Goal: Transaction & Acquisition: Obtain resource

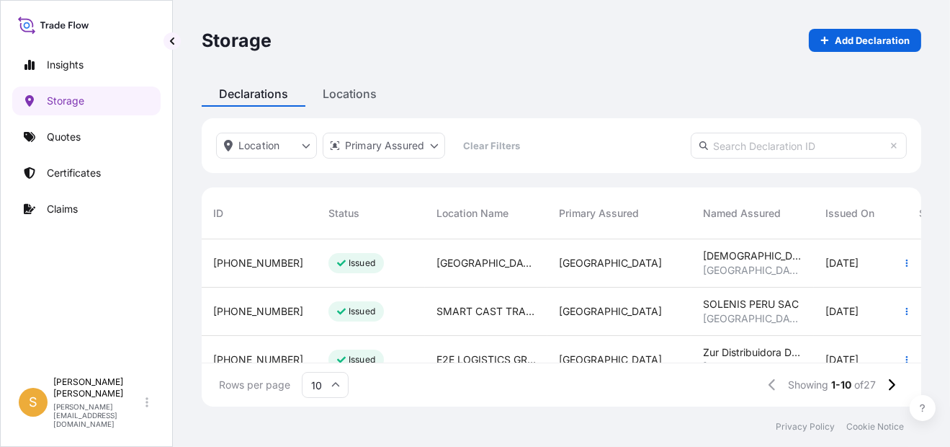
scroll to position [164, 708]
click at [76, 133] on p "Quotes" at bounding box center [64, 137] width 34 height 14
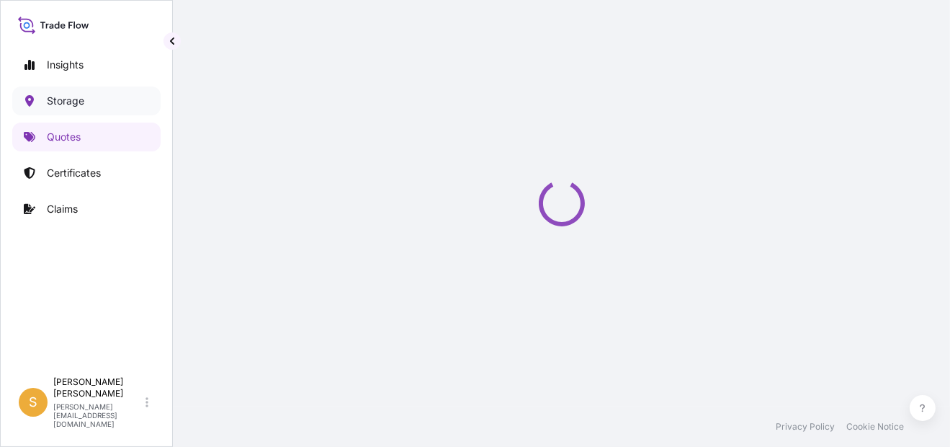
click at [84, 110] on link "Storage" at bounding box center [86, 100] width 148 height 29
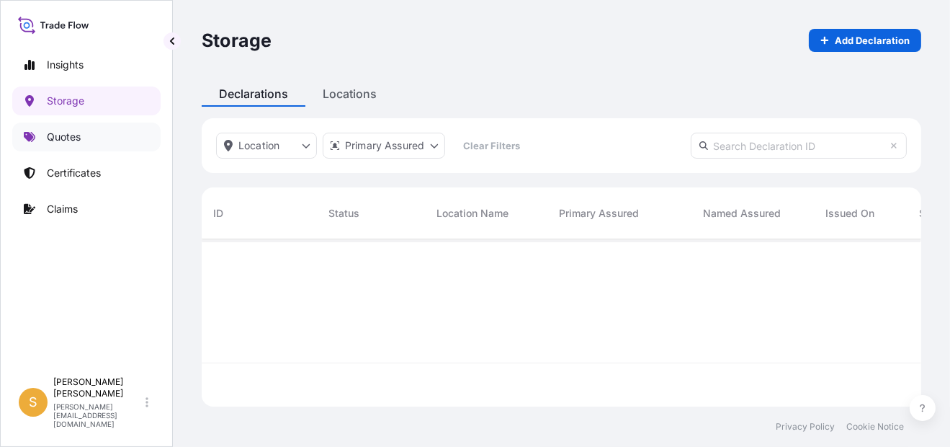
scroll to position [164, 708]
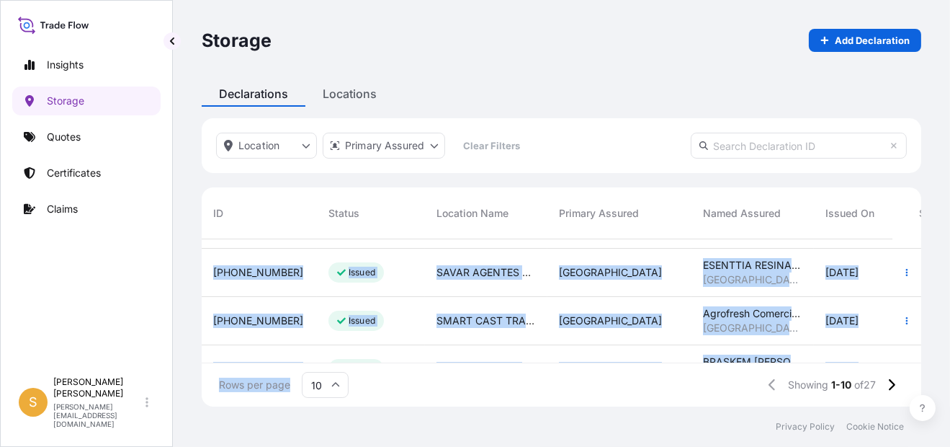
drag, startPoint x: 426, startPoint y: 365, endPoint x: 473, endPoint y: 356, distance: 46.9
click at [473, 356] on div "ID Status Location Name Primary Assured Named Assured Issued On Start Date End …" at bounding box center [562, 296] width 720 height 219
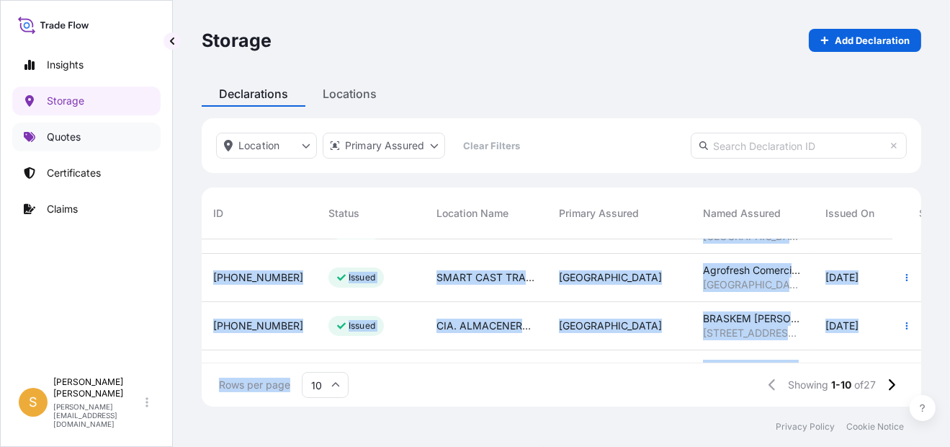
click at [81, 130] on link "Quotes" at bounding box center [86, 136] width 148 height 29
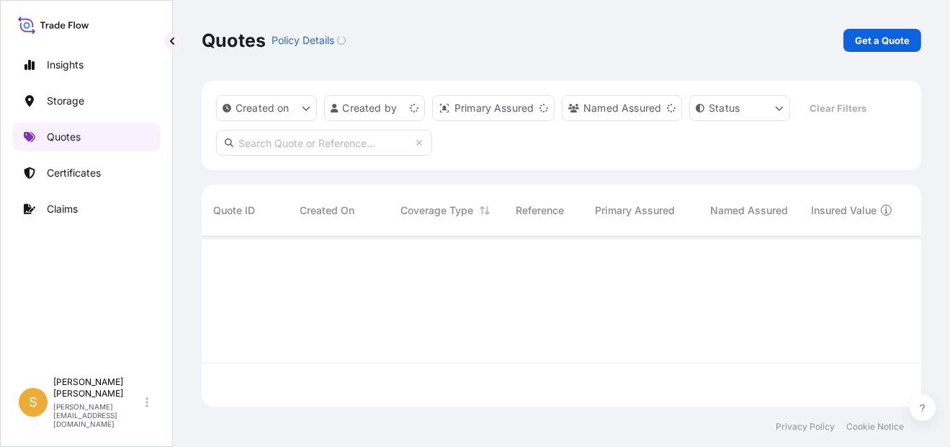
scroll to position [167, 708]
click at [93, 166] on p "Certificates" at bounding box center [74, 173] width 54 height 14
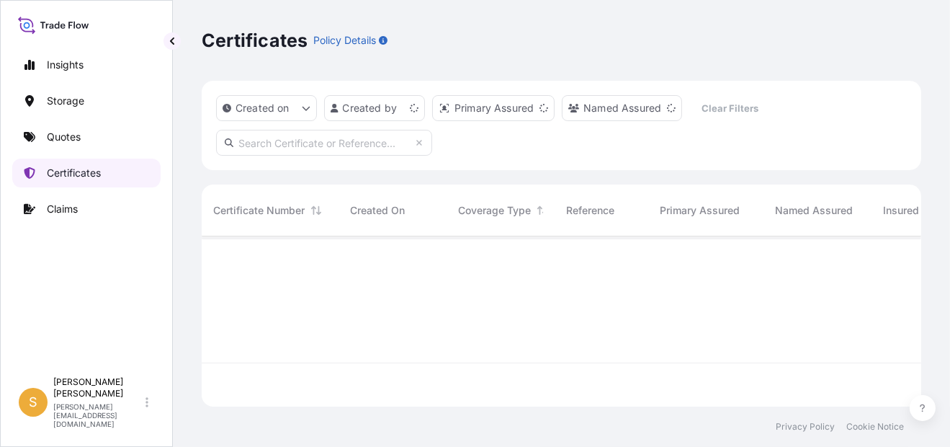
scroll to position [167, 708]
click at [74, 136] on p "Quotes" at bounding box center [64, 137] width 34 height 14
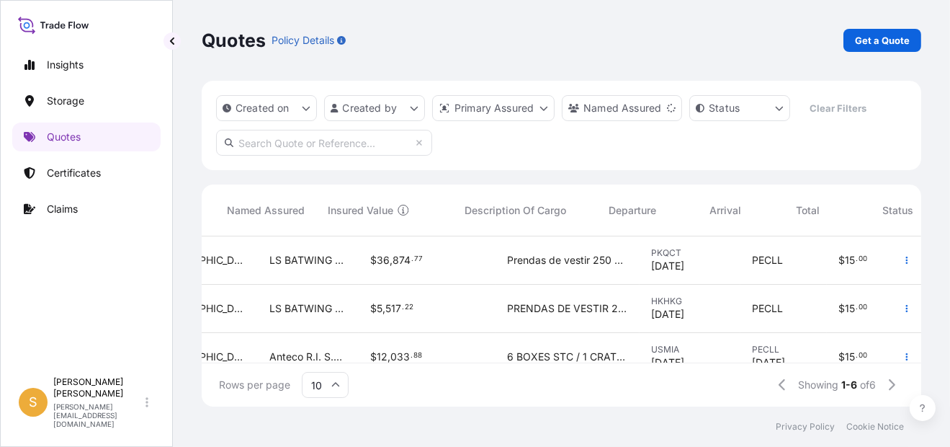
scroll to position [0, 573]
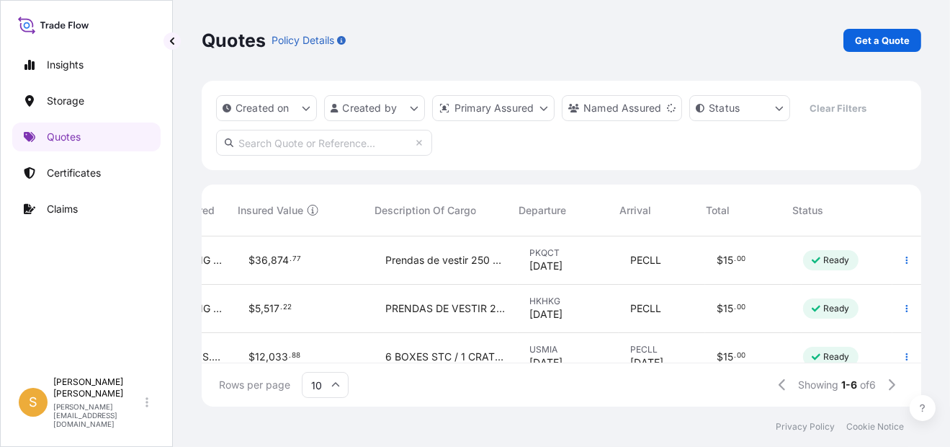
click at [426, 262] on span "Prendas de vestir 250 CARTONS" at bounding box center [445, 260] width 121 height 14
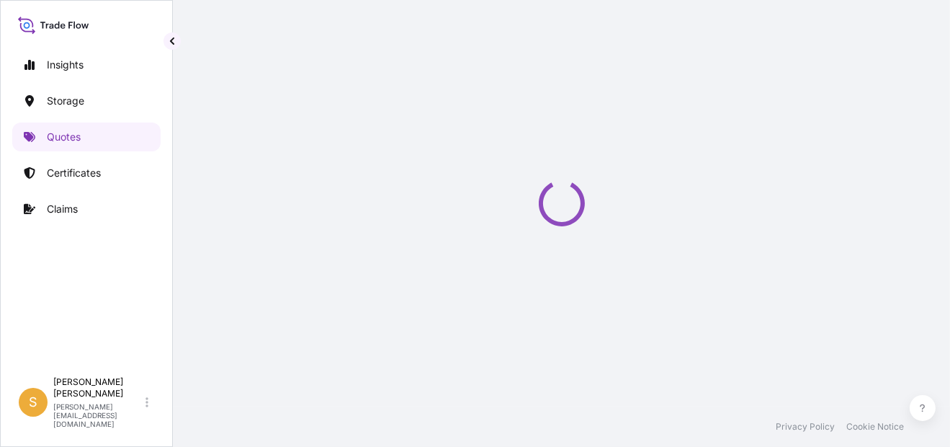
select select "Water"
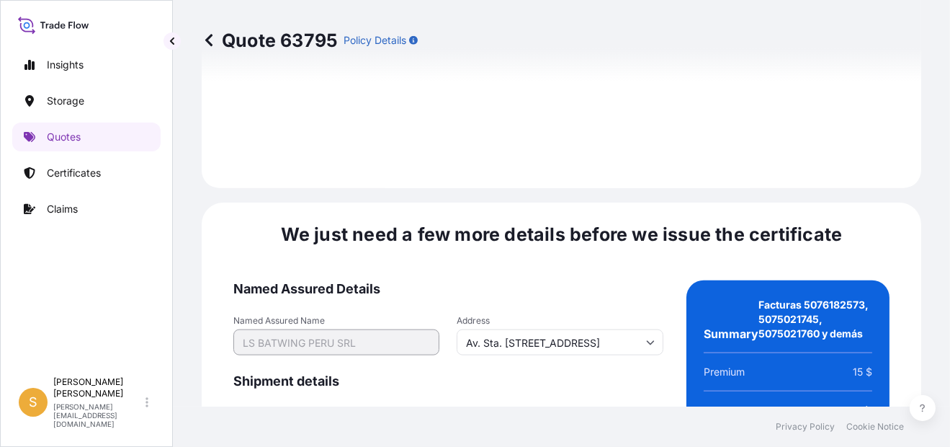
scroll to position [2338, 0]
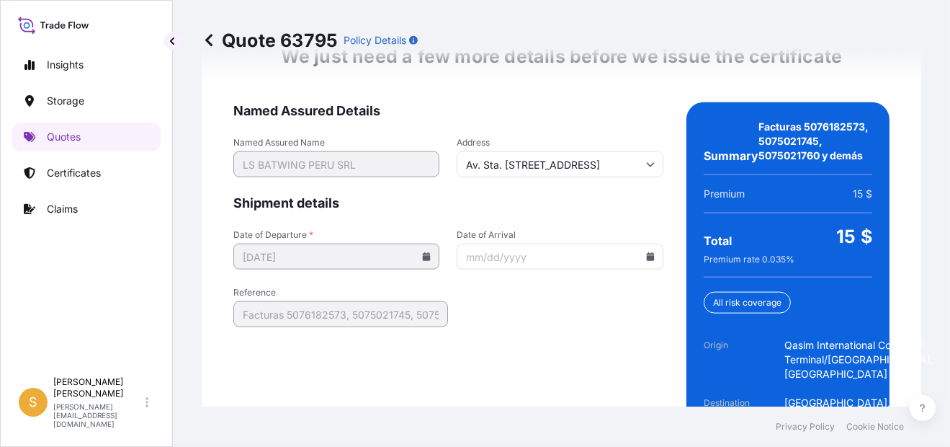
click at [646, 261] on icon at bounding box center [650, 256] width 9 height 9
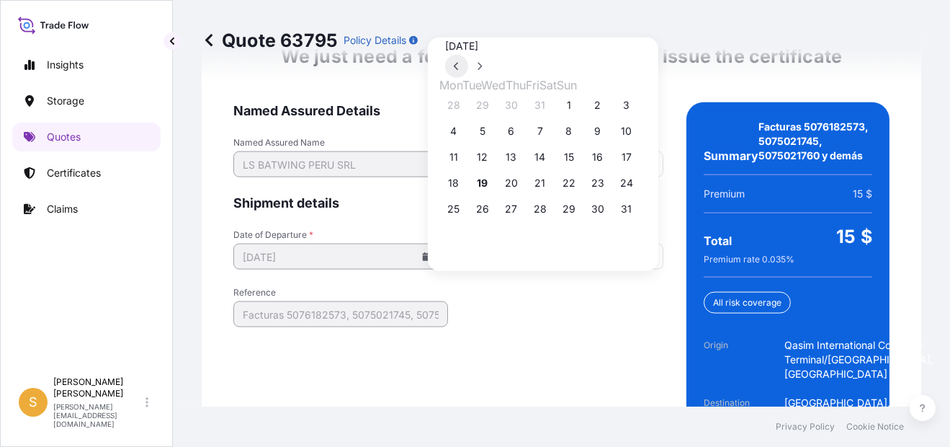
click at [468, 55] on button at bounding box center [456, 66] width 23 height 23
click at [581, 189] on button "25" at bounding box center [569, 182] width 23 height 23
type input "[DATE]"
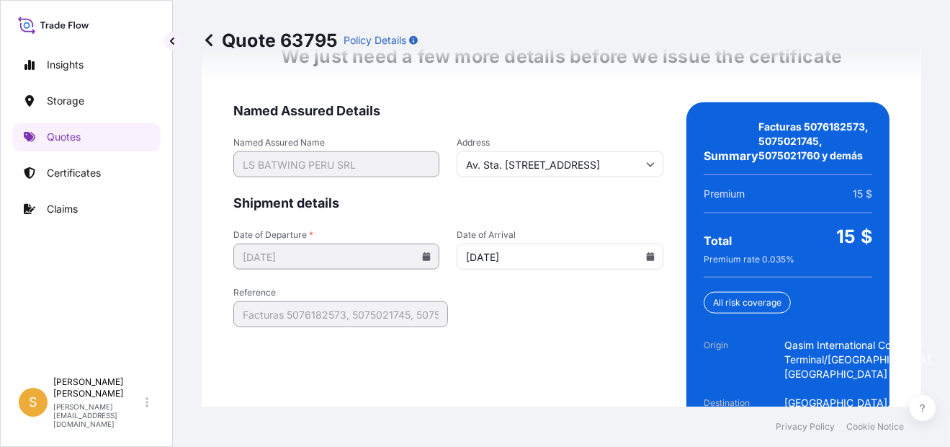
click at [573, 217] on form "Named Assured Details Named Assured Name LS BATWING PERU SRL Address Av. Sta. […" at bounding box center [448, 293] width 430 height 383
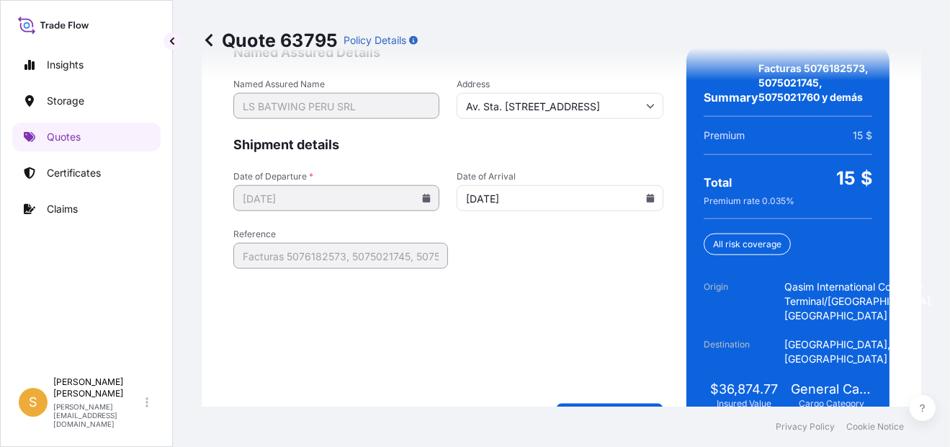
scroll to position [2483, 0]
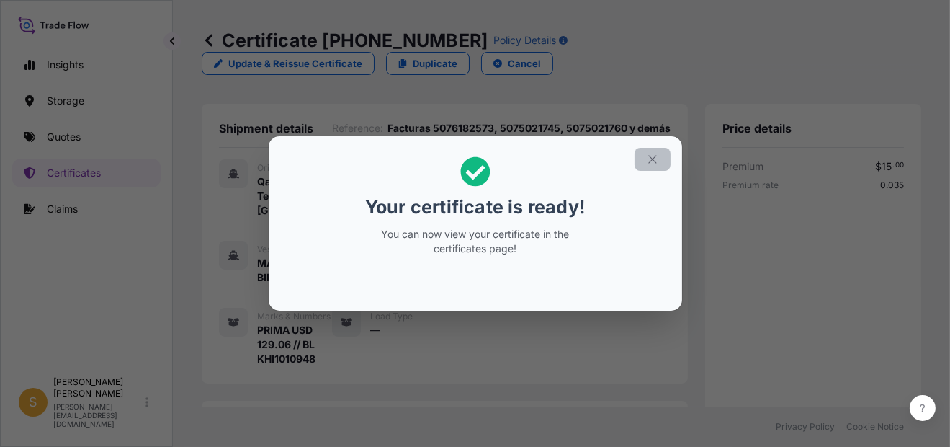
click at [646, 159] on icon "button" at bounding box center [652, 159] width 13 height 13
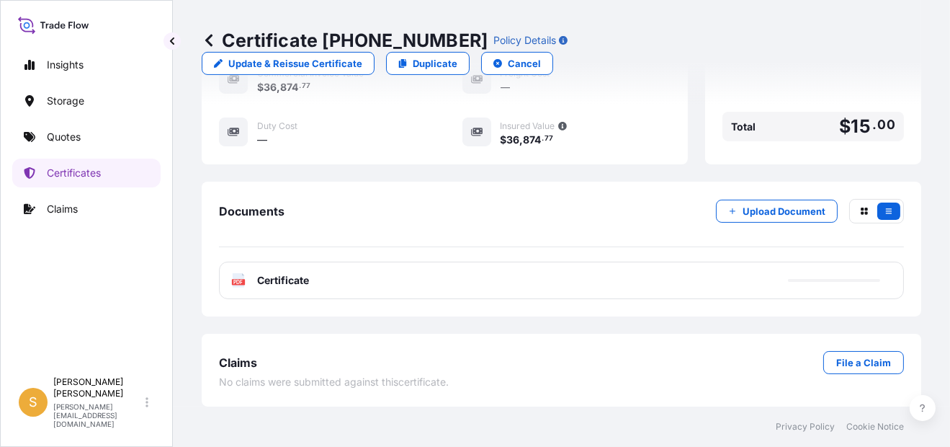
scroll to position [524, 0]
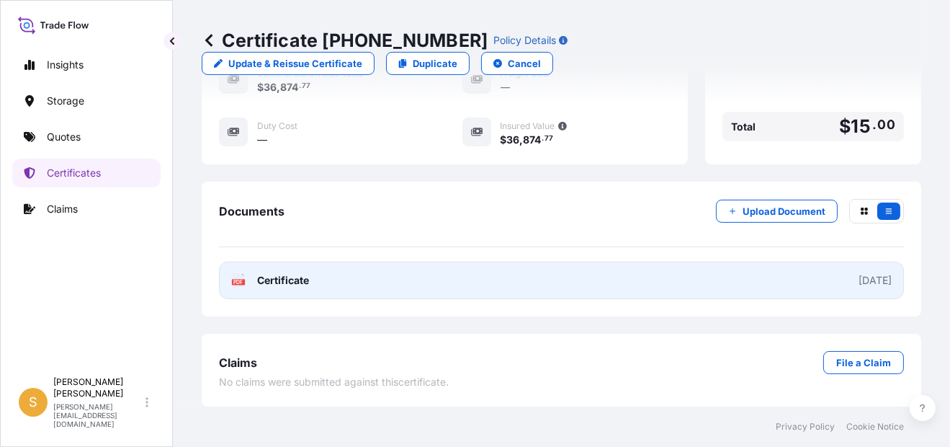
click at [305, 272] on link "PDF Certificate [DATE]" at bounding box center [561, 280] width 685 height 37
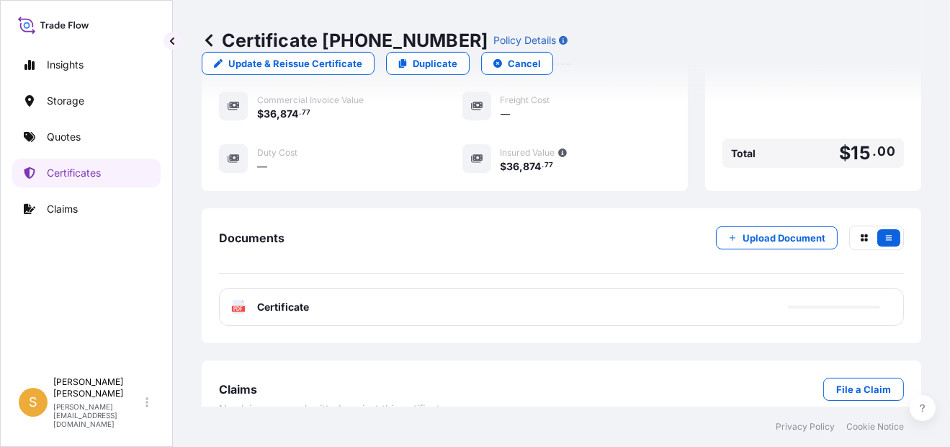
scroll to position [452, 0]
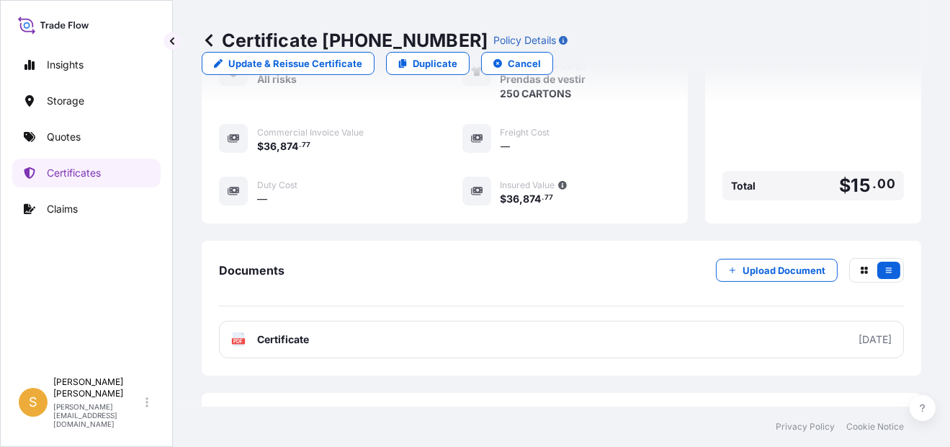
click at [206, 40] on icon at bounding box center [208, 40] width 7 height 12
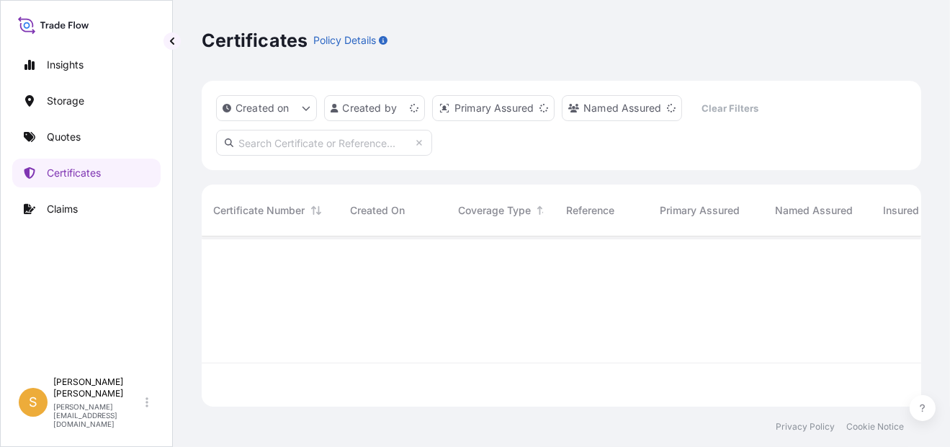
scroll to position [167, 708]
click at [93, 138] on link "Quotes" at bounding box center [86, 136] width 148 height 29
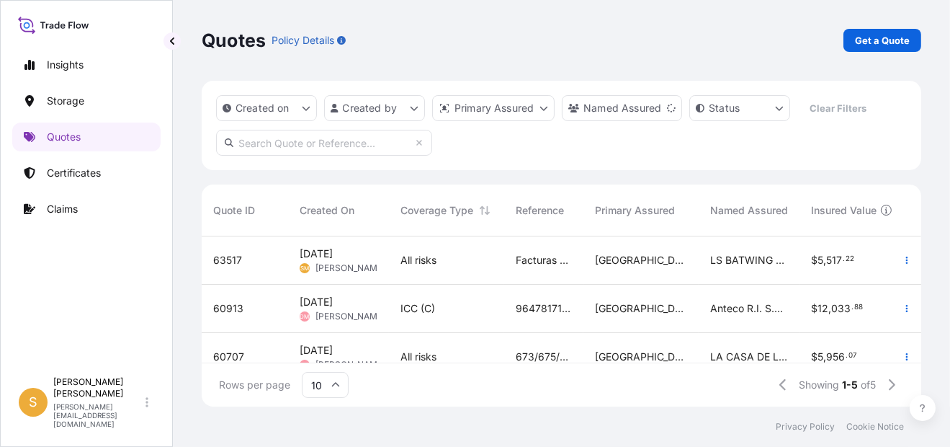
click at [228, 259] on span "63517" at bounding box center [227, 260] width 29 height 14
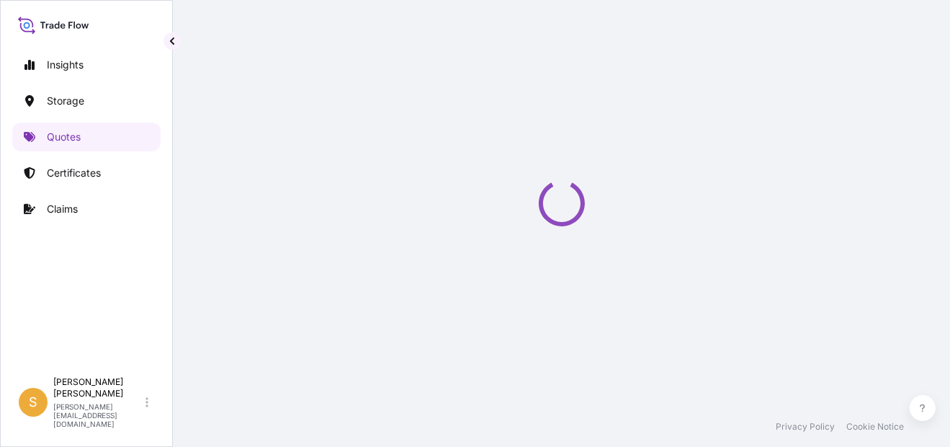
select select "Water"
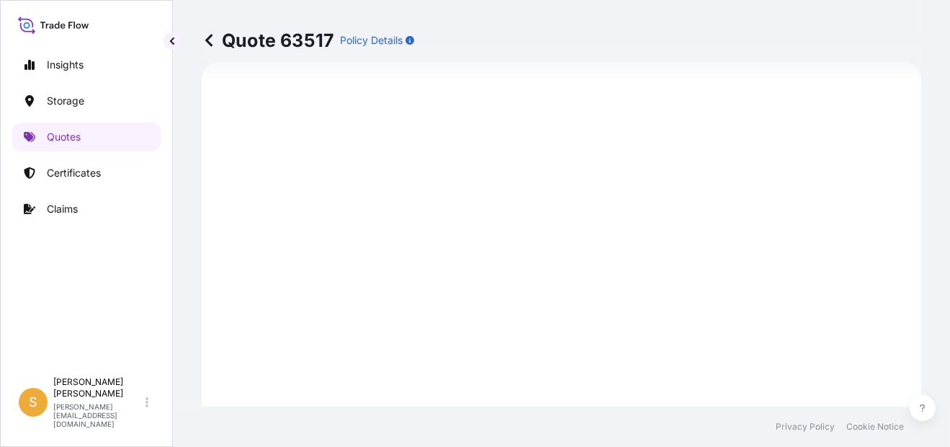
scroll to position [354, 0]
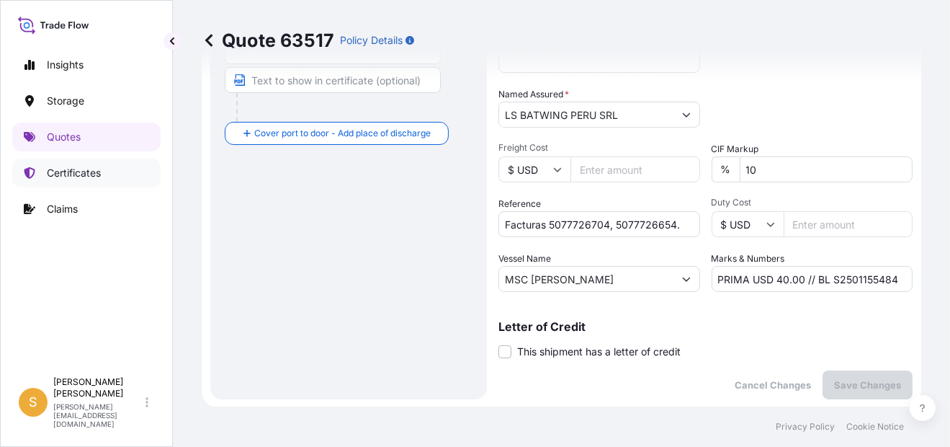
click at [94, 172] on p "Certificates" at bounding box center [74, 173] width 54 height 14
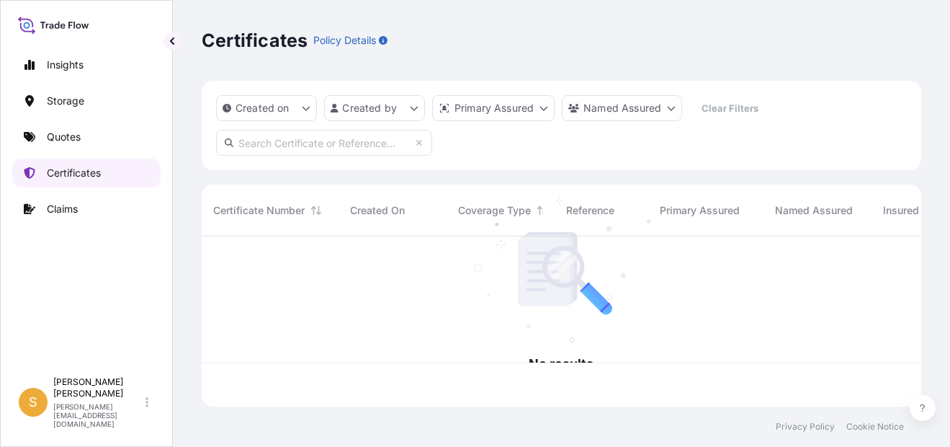
scroll to position [167, 708]
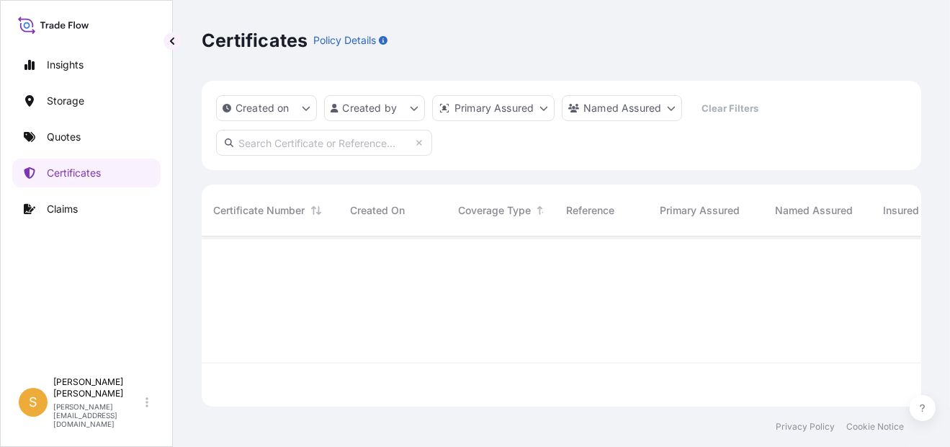
click at [368, 131] on input "text" at bounding box center [324, 143] width 216 height 26
paste input "S2501162905"
type input "S2501162905"
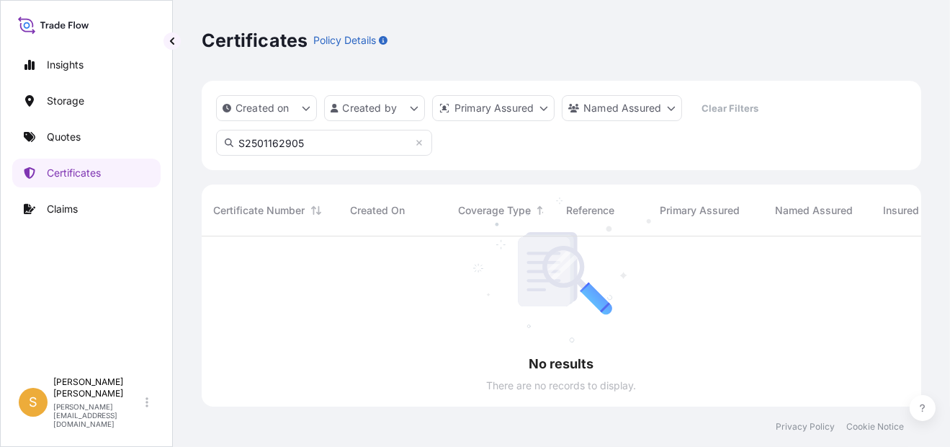
scroll to position [211, 708]
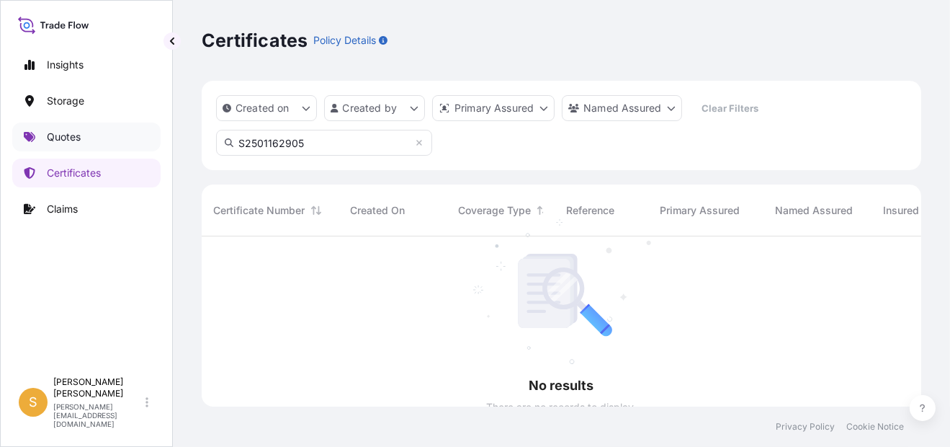
click at [54, 138] on p "Quotes" at bounding box center [64, 137] width 34 height 14
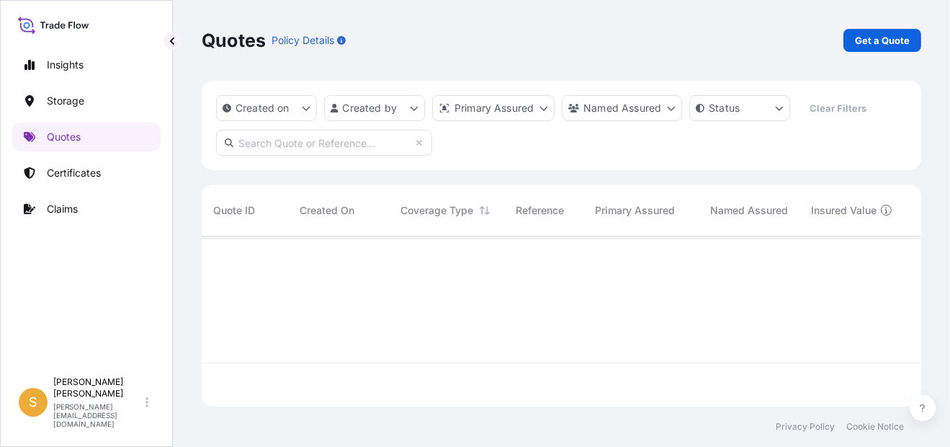
scroll to position [167, 708]
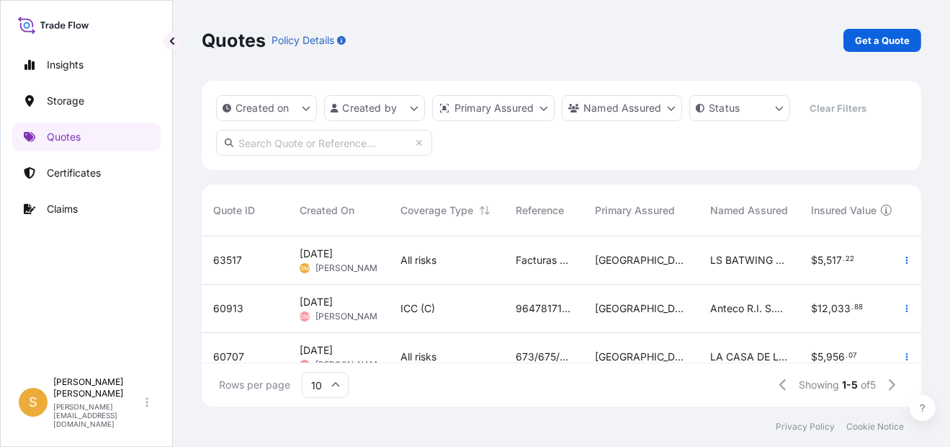
click at [233, 256] on span "63517" at bounding box center [227, 260] width 29 height 14
select select "Water"
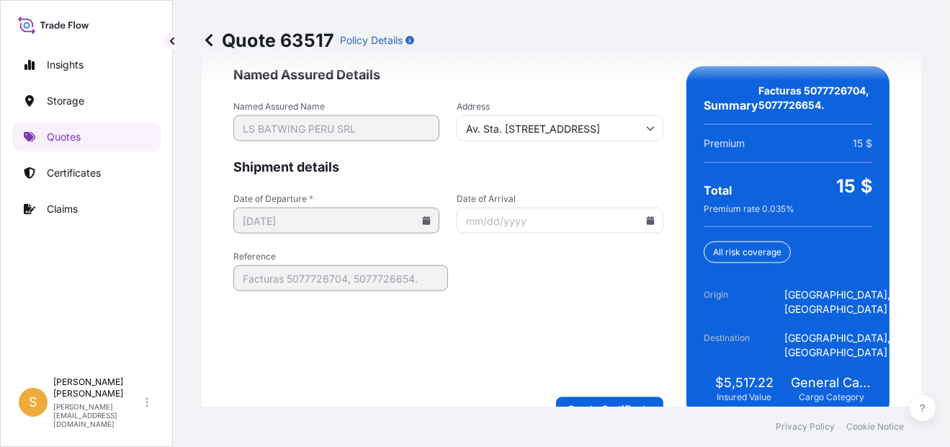
scroll to position [2367, 0]
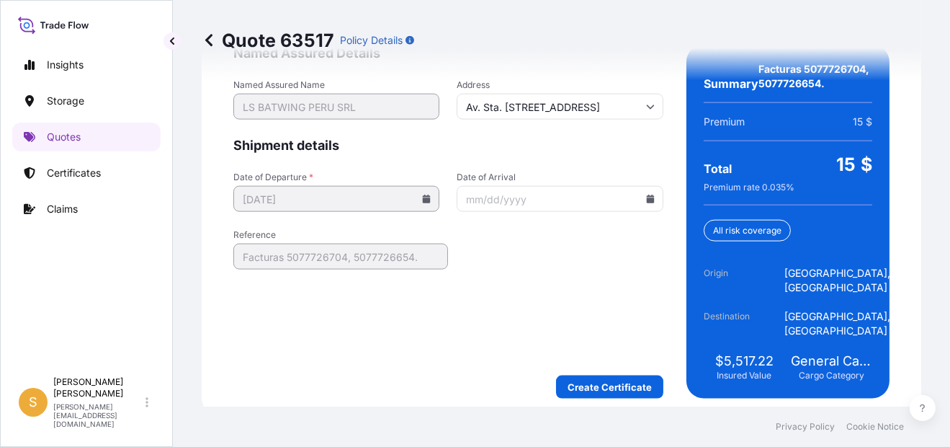
click at [646, 203] on icon at bounding box center [650, 199] width 8 height 9
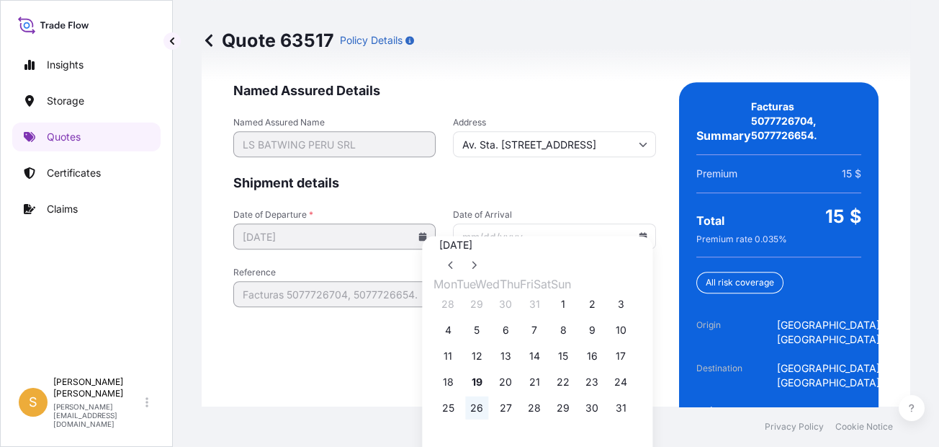
click at [481, 419] on button "26" at bounding box center [476, 407] width 23 height 23
type input "[DATE]"
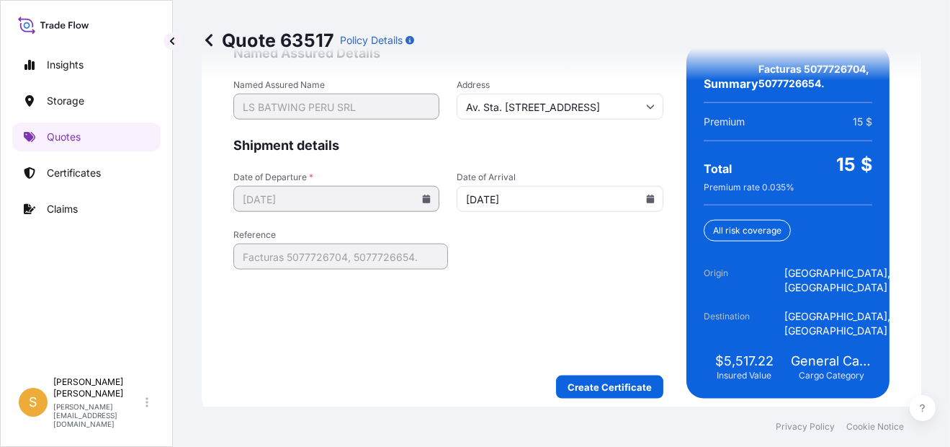
scroll to position [2396, 0]
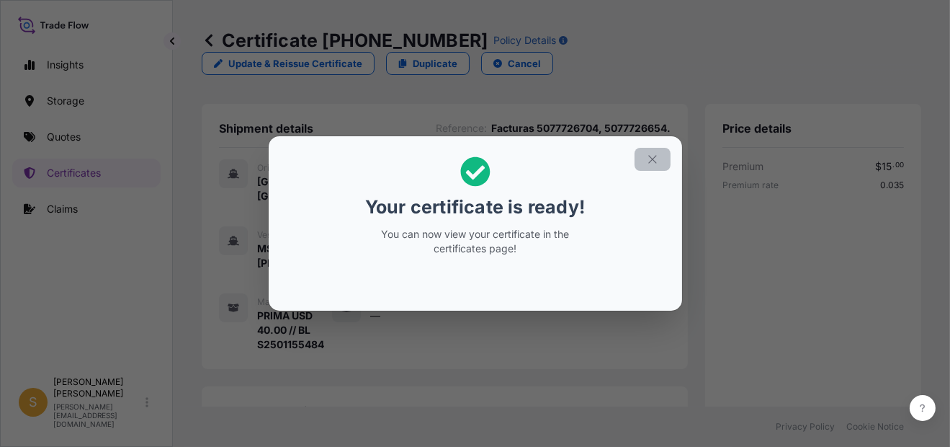
click at [653, 156] on icon "button" at bounding box center [652, 159] width 13 height 13
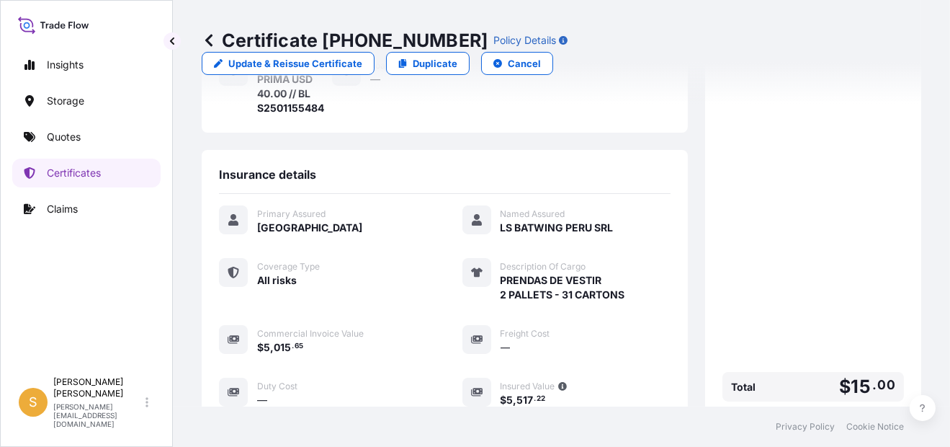
scroll to position [481, 0]
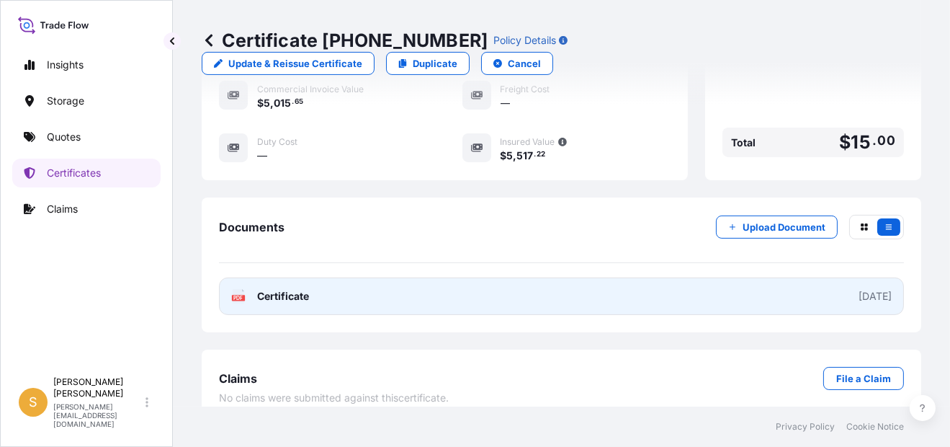
click at [352, 281] on link "PDF Certificate [DATE]" at bounding box center [561, 295] width 685 height 37
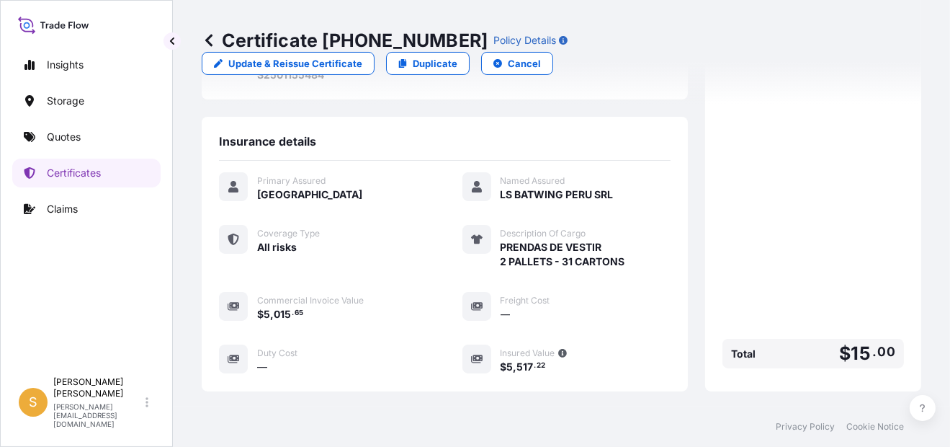
scroll to position [264, 0]
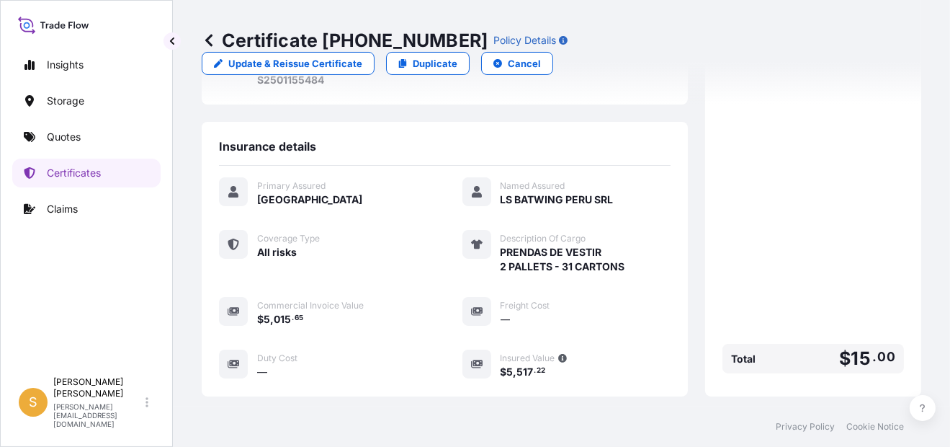
click at [74, 139] on p "Quotes" at bounding box center [64, 137] width 34 height 14
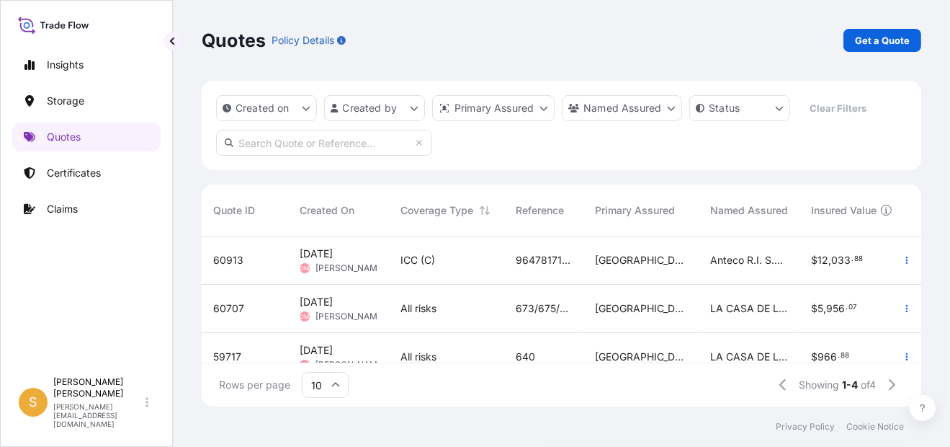
scroll to position [12, 11]
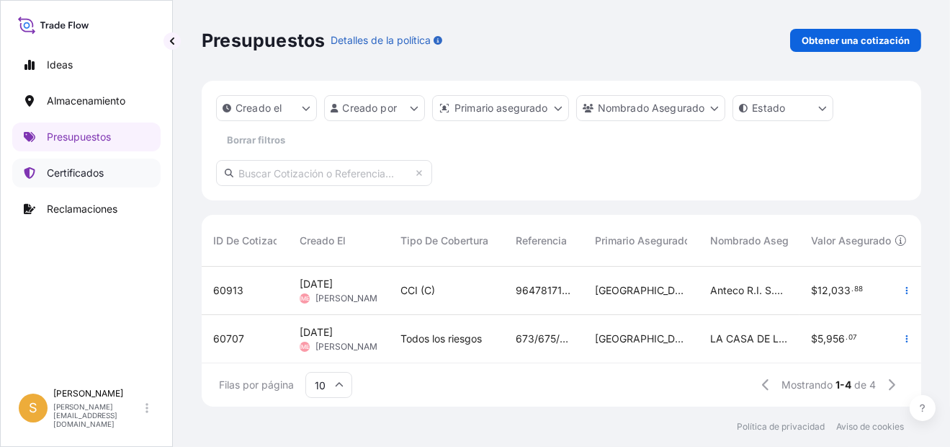
click at [94, 169] on p "Certificados" at bounding box center [75, 173] width 57 height 14
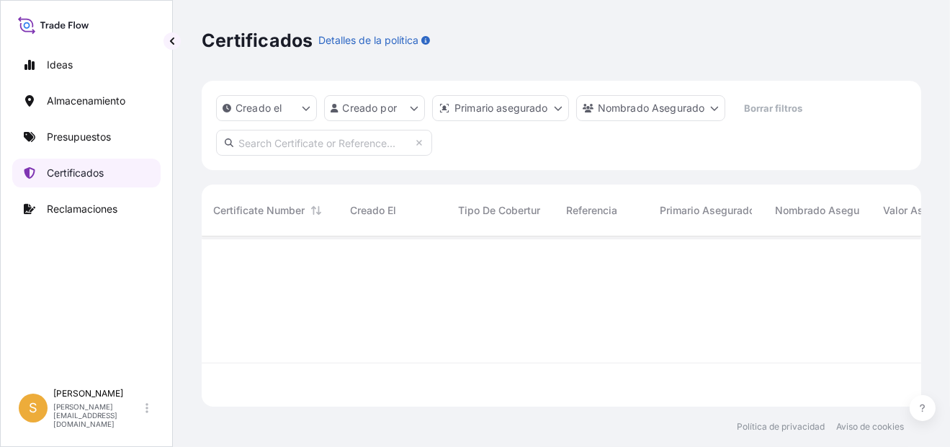
scroll to position [167, 708]
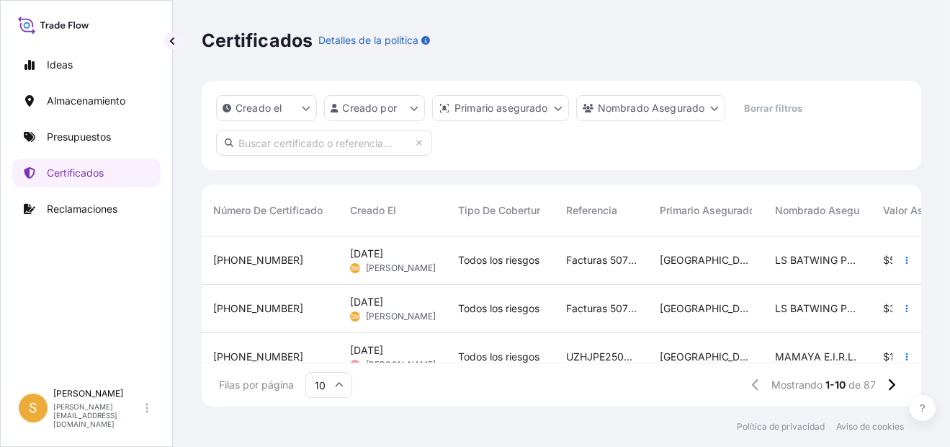
click at [325, 150] on input "text" at bounding box center [324, 143] width 216 height 26
paste input "S2501155484"
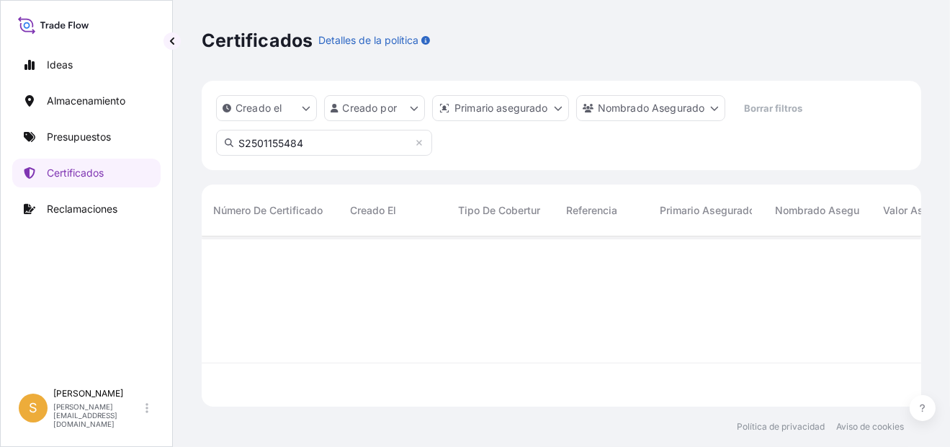
scroll to position [211, 708]
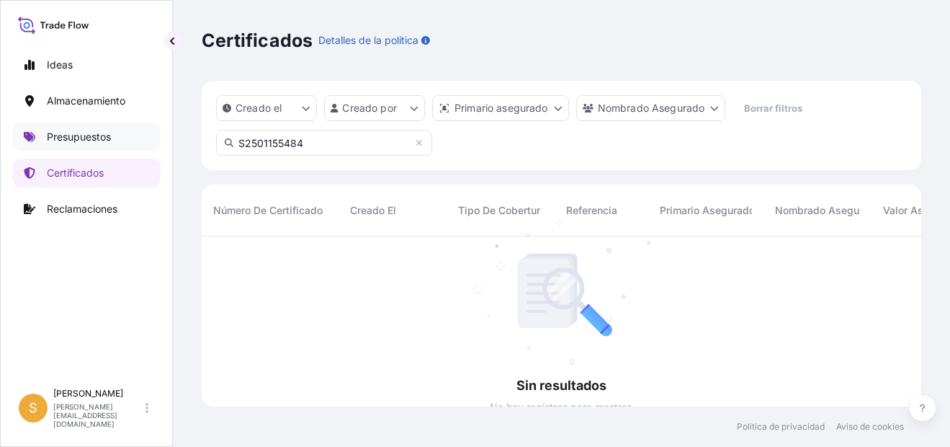
drag, startPoint x: 339, startPoint y: 138, endPoint x: 126, endPoint y: 136, distance: 213.2
click at [126, 136] on div "Ideas Almacenamiento Presupuestos Certificados Reclamaciones S Shirley Montalvá…" at bounding box center [475, 223] width 950 height 447
paste input "[PHONE_NUMBER]"
type input "[PHONE_NUMBER]"
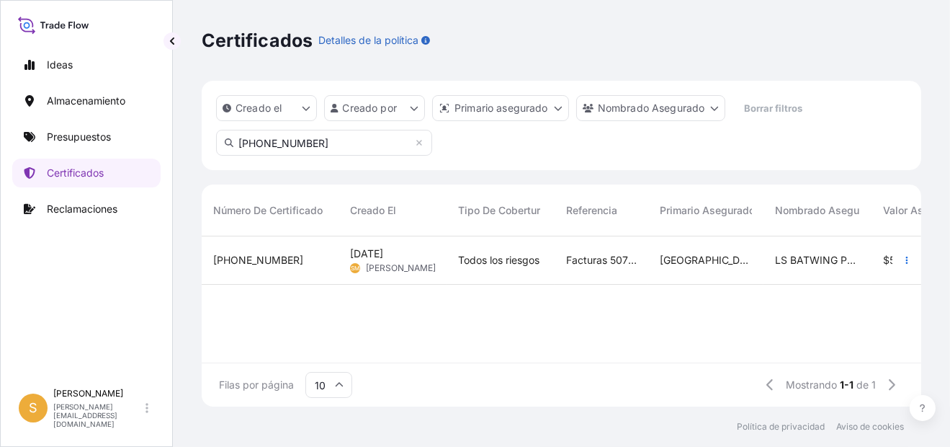
click at [246, 262] on span "[PHONE_NUMBER]" at bounding box center [258, 260] width 90 height 14
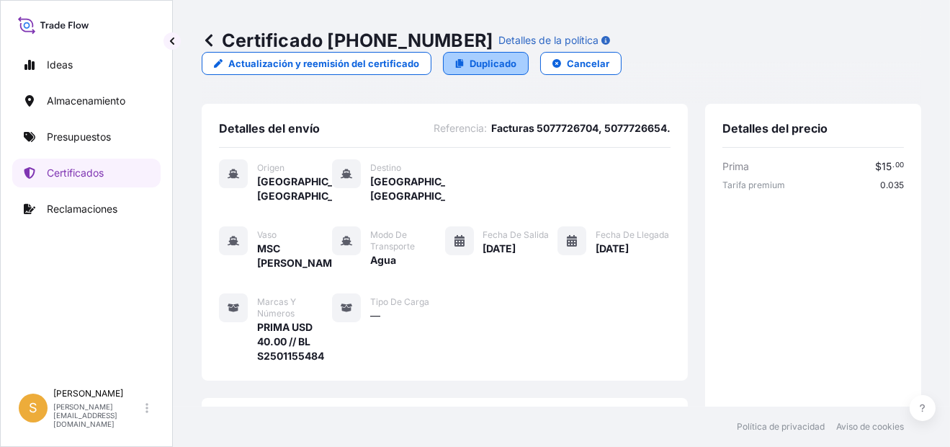
click at [489, 56] on p "Duplicado" at bounding box center [493, 63] width 47 height 14
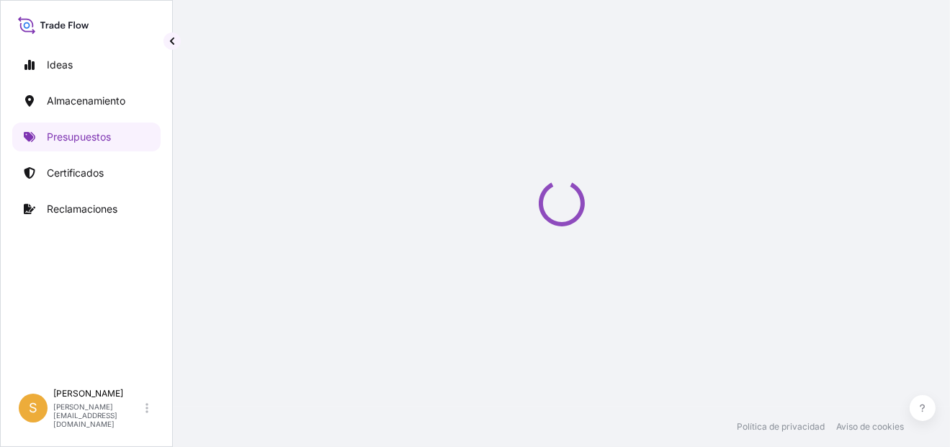
select select "Water"
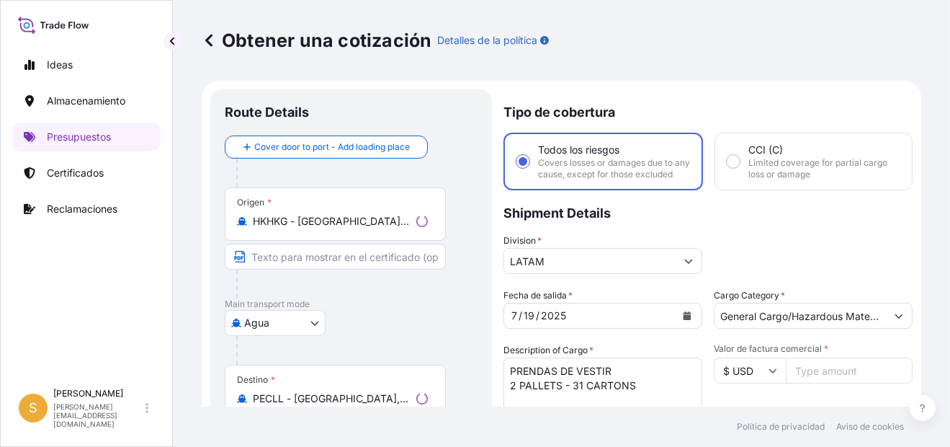
scroll to position [22, 0]
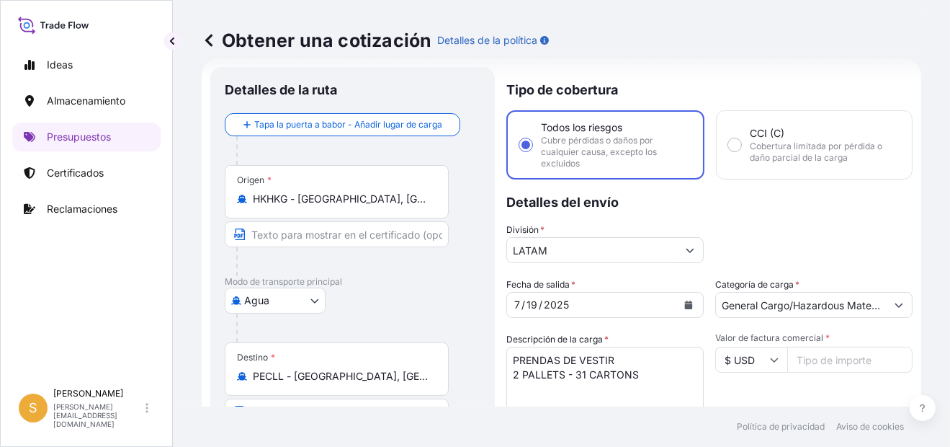
click at [685, 304] on icon "Calendario" at bounding box center [689, 304] width 8 height 9
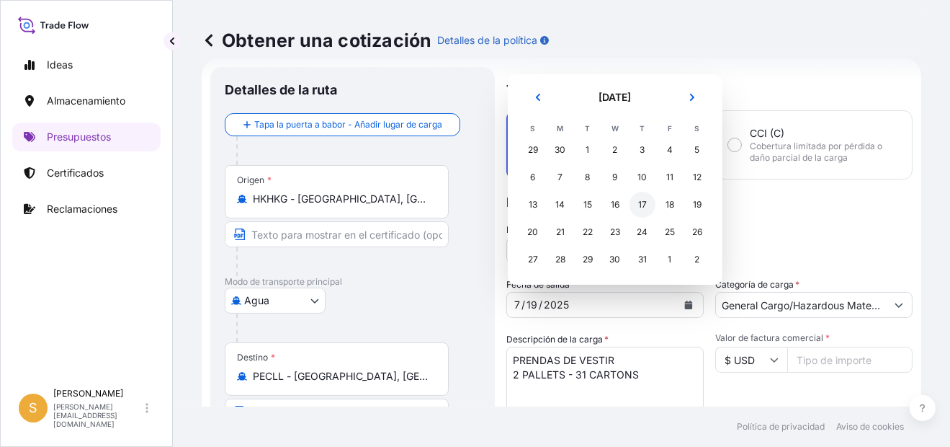
click at [642, 205] on div "17" at bounding box center [643, 205] width 26 height 26
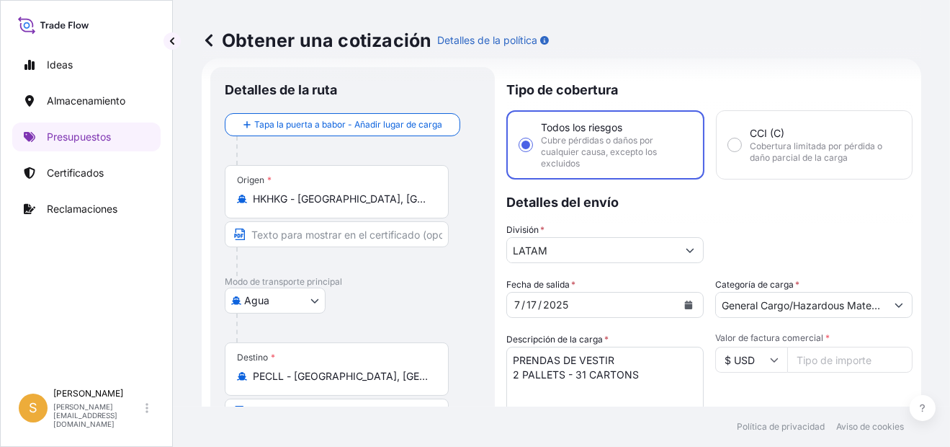
click at [685, 301] on icon "Calendario" at bounding box center [689, 304] width 8 height 9
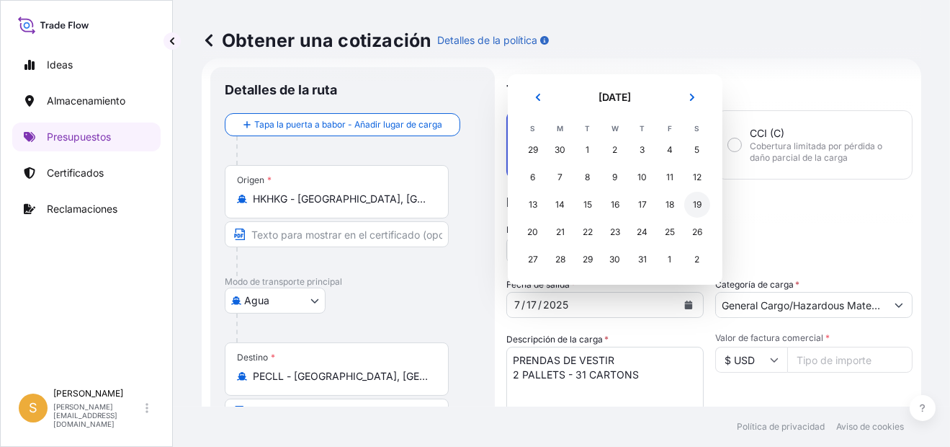
click at [689, 204] on div "19" at bounding box center [697, 205] width 26 height 26
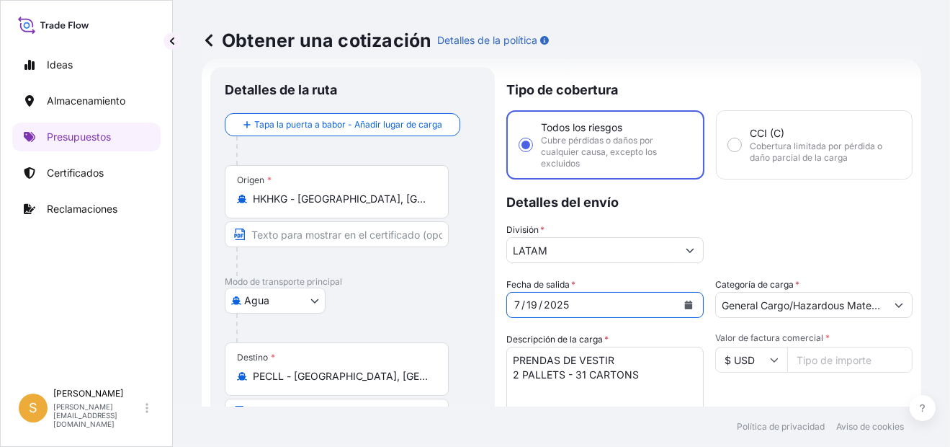
click at [738, 224] on div "División * LATAM" at bounding box center [709, 243] width 406 height 40
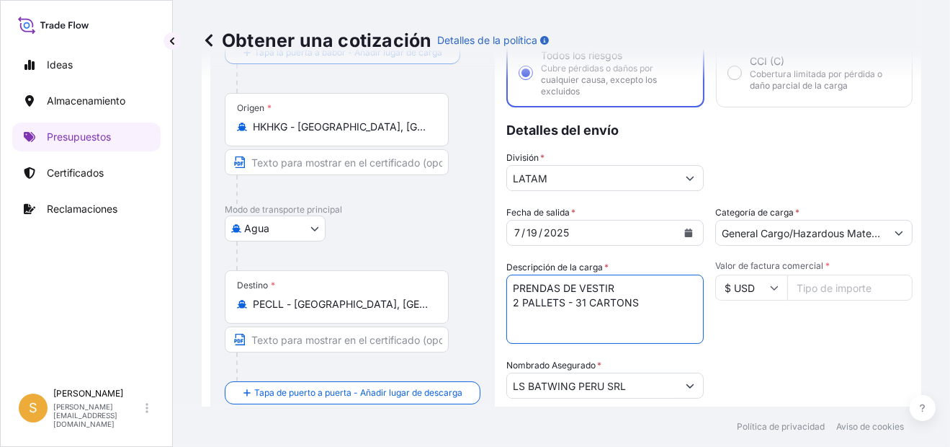
drag, startPoint x: 645, startPoint y: 303, endPoint x: 412, endPoint y: 300, distance: 232.7
click at [412, 300] on form "Detalles de la ruta Tapa la puerta a babor - Añadir lugar de carga Place of loa…" at bounding box center [562, 332] width 720 height 692
paste textarea "8 CARTONS"
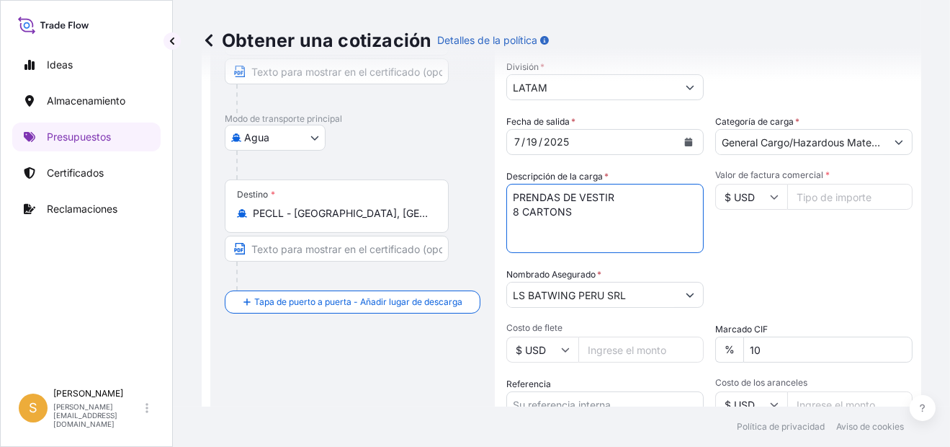
scroll to position [238, 0]
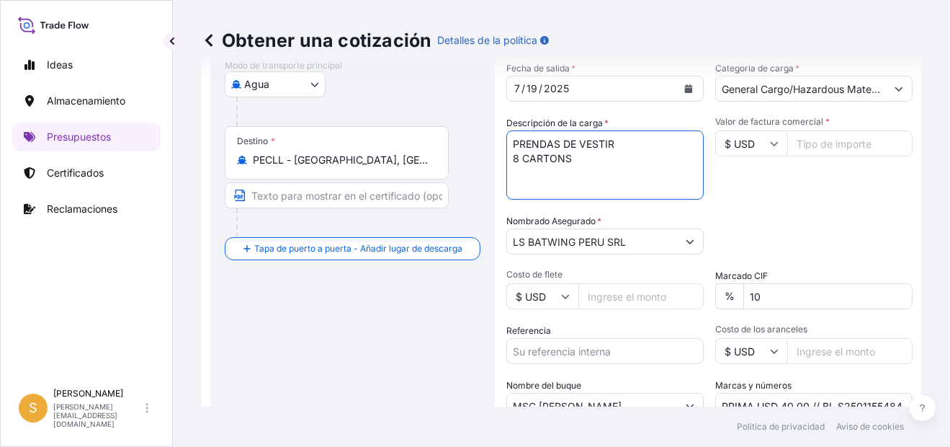
type textarea "PRENDAS DE VESTIR 8 CARTONS"
drag, startPoint x: 772, startPoint y: 295, endPoint x: 689, endPoint y: 300, distance: 83.0
click at [692, 299] on div "Fecha de salida * [DATE] Categoría de carga * General Cargo/Hazardous Material …" at bounding box center [709, 239] width 406 height 357
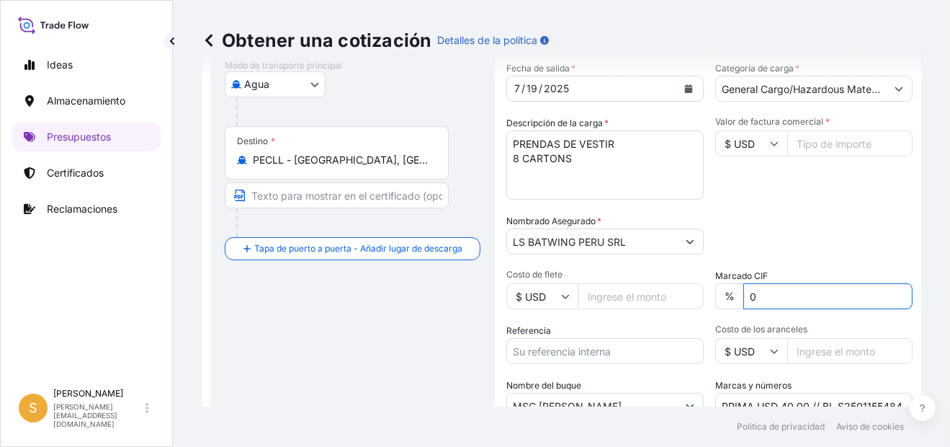
type input "0"
click at [825, 140] on input "Valor de factura comercial *" at bounding box center [849, 143] width 125 height 26
paste input "2052.56"
type input "2052.56"
click at [813, 199] on div "Fecha de salida * [DATE] Categoría de carga * General Cargo/Hazardous Material …" at bounding box center [709, 239] width 406 height 357
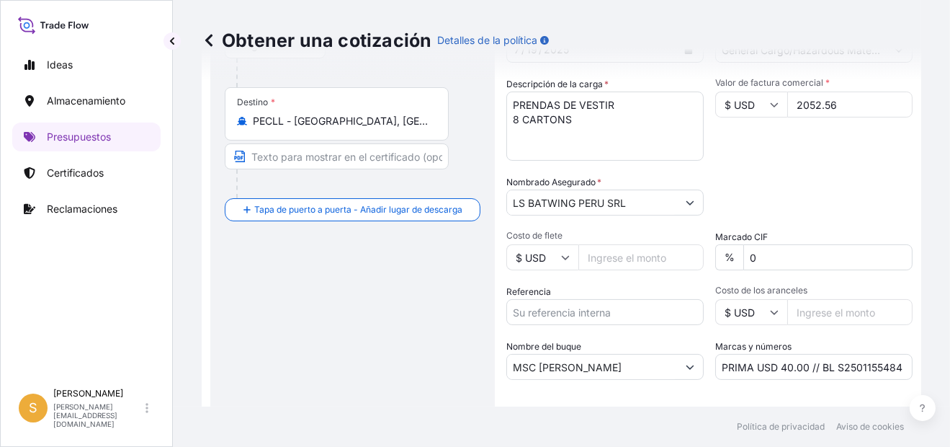
scroll to position [310, 0]
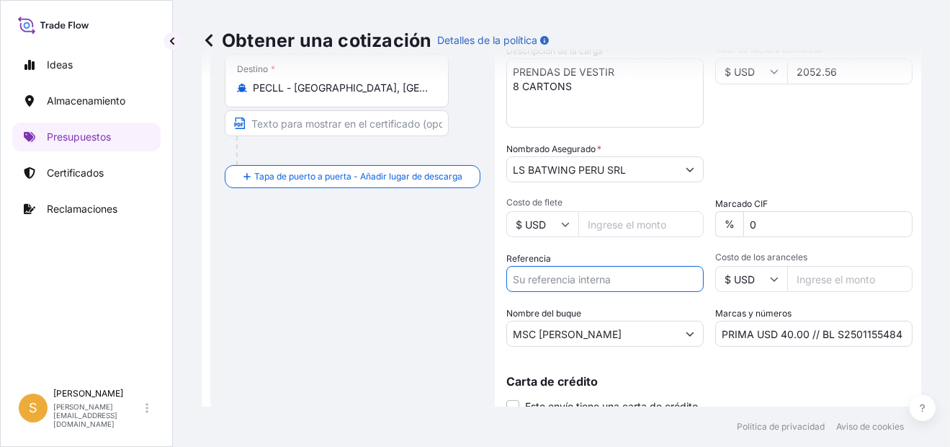
click at [609, 276] on input "Referencia" at bounding box center [604, 279] width 197 height 26
click at [589, 282] on input "Referencia" at bounding box center [604, 279] width 197 height 26
paste input "Factura 5073461763."
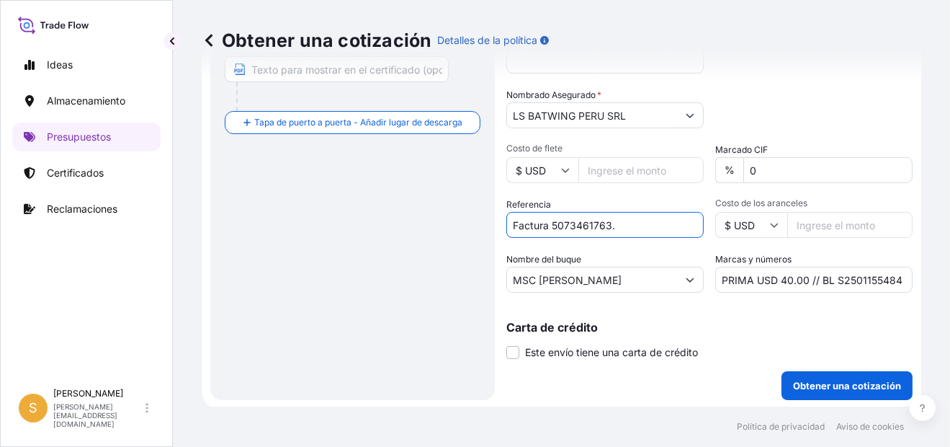
type input "Factura 5073461763."
click at [875, 276] on input "PRIMA USD 40.00 // BL S2501155484" at bounding box center [813, 280] width 197 height 26
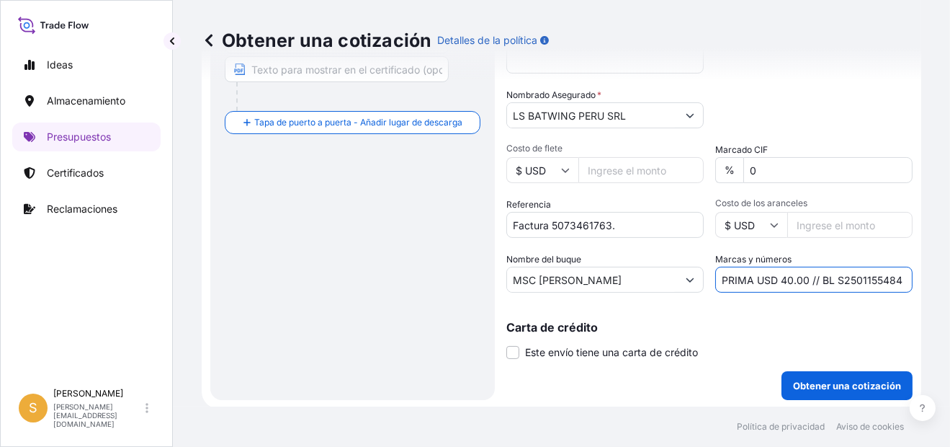
drag, startPoint x: 877, startPoint y: 277, endPoint x: 880, endPoint y: 285, distance: 9.4
click at [877, 277] on input "PRIMA USD 40.00 // BL S2501155484" at bounding box center [813, 280] width 197 height 26
paste input "S2501162905"
click at [869, 273] on input "PRIMA USD 40.00 // BL S2501155S2501162905 484" at bounding box center [813, 280] width 197 height 26
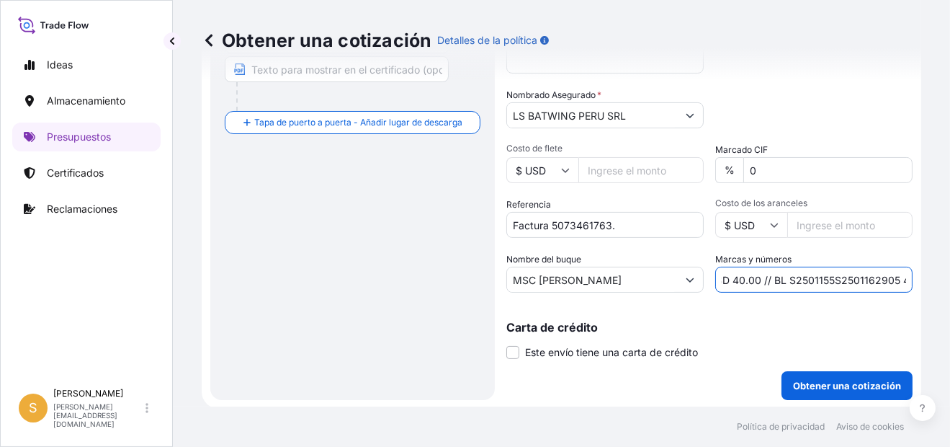
click at [869, 273] on input "PRIMA USD 40.00 // BL S2501155S2501162905 484" at bounding box center [813, 280] width 197 height 26
paste input "text"
type input "PRIMA USD 40.00 // BL S2501162905"
click at [854, 305] on div "Carta de crédito Este envío tiene una carta de crédito Letter of credit * Lette…" at bounding box center [709, 331] width 406 height 55
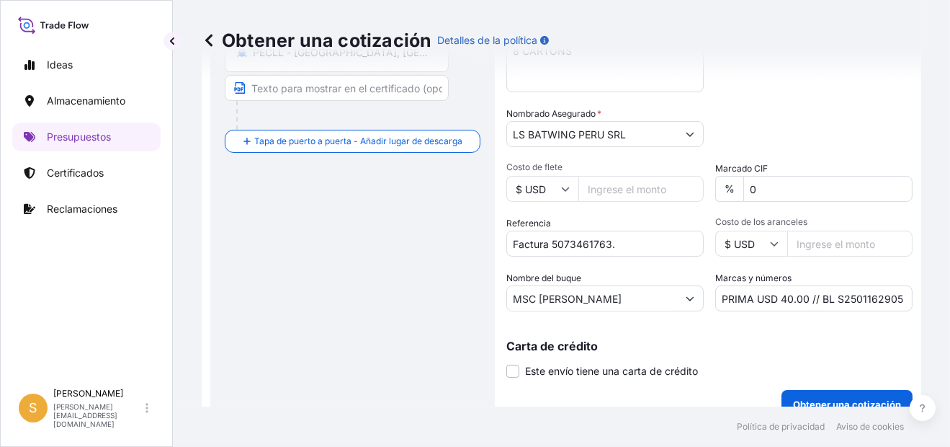
scroll to position [365, 0]
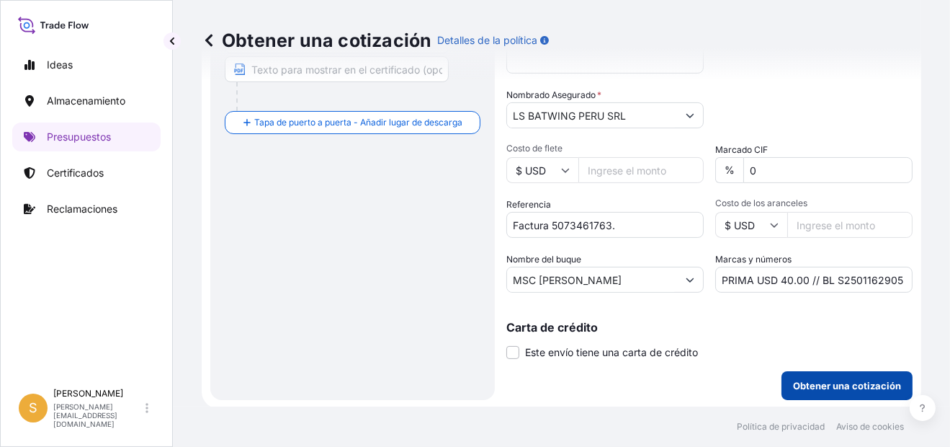
click at [826, 380] on p "Obtener una cotización" at bounding box center [847, 385] width 108 height 14
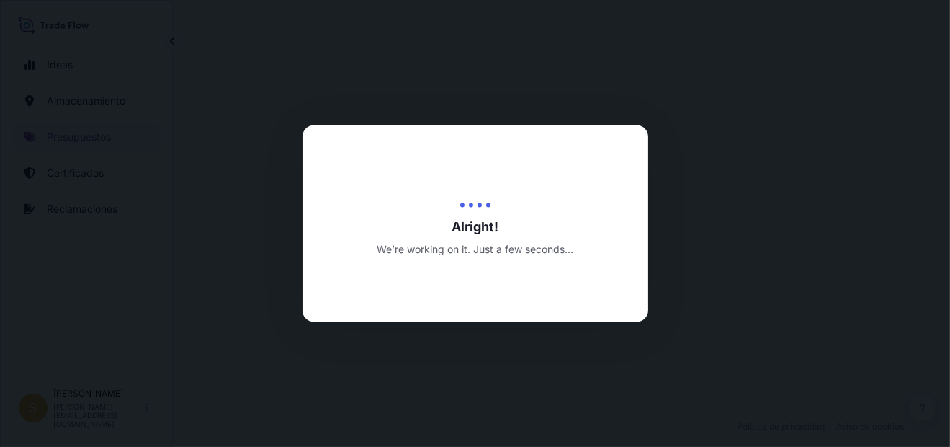
select select "Water"
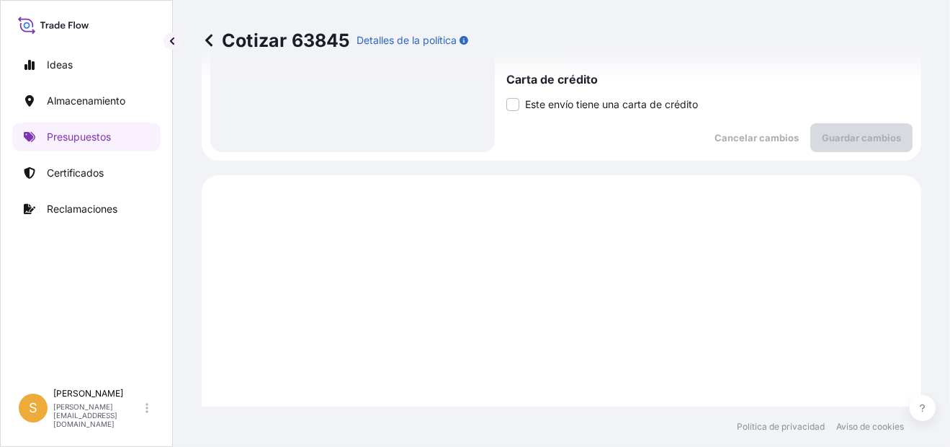
scroll to position [607, 0]
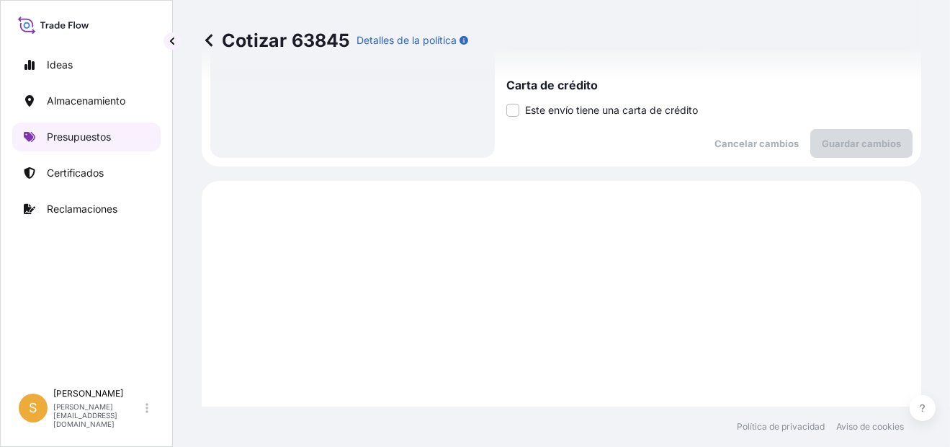
click at [115, 135] on link "Presupuestos" at bounding box center [86, 136] width 148 height 29
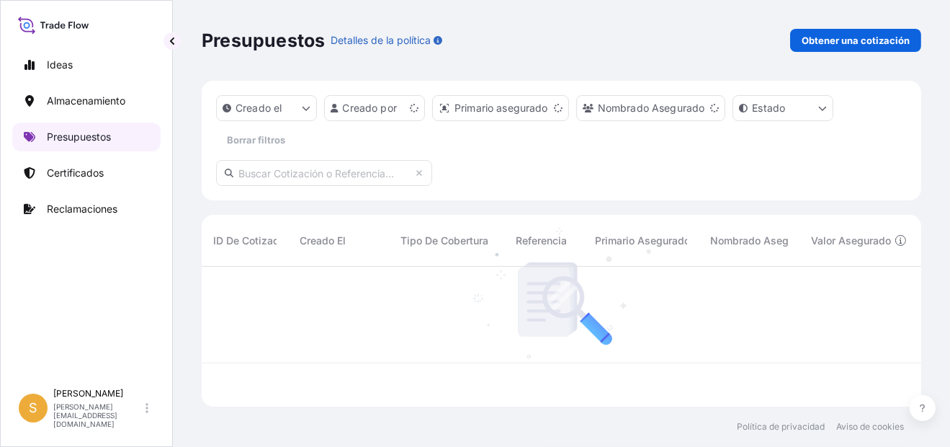
scroll to position [136, 708]
